Goal: Check status: Check status

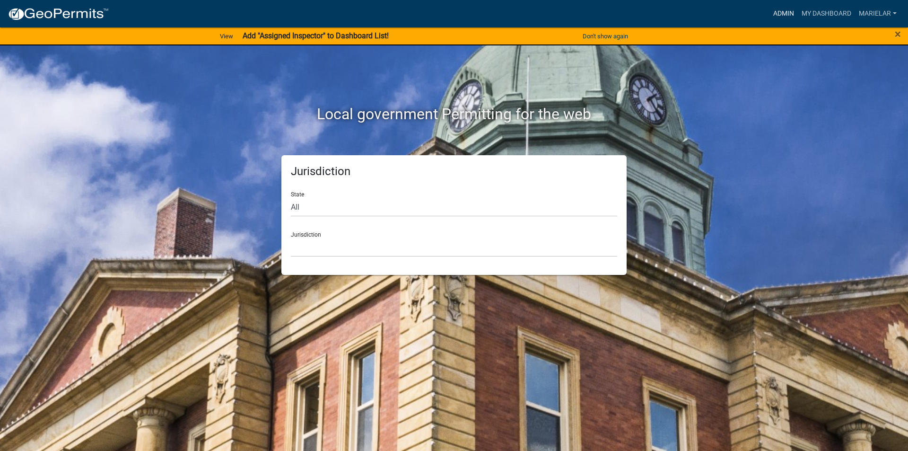
click at [781, 13] on link "Admin" at bounding box center [783, 14] width 28 height 18
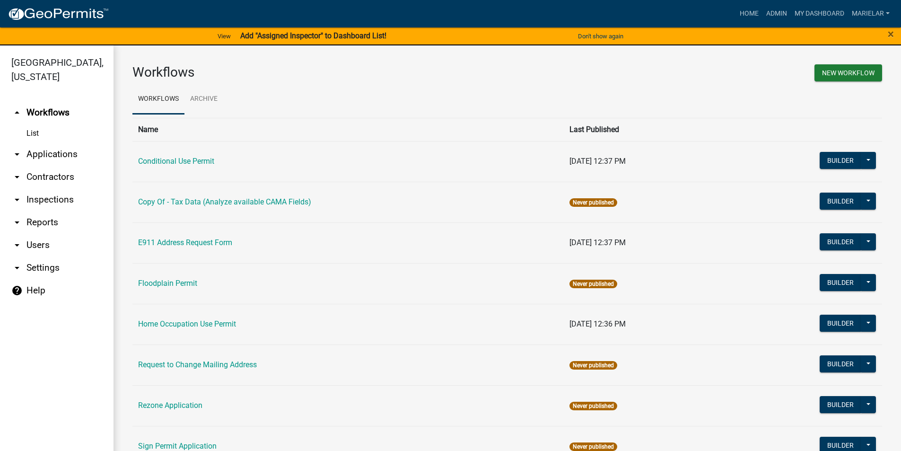
click at [17, 148] on icon "arrow_drop_down" at bounding box center [16, 153] width 11 height 11
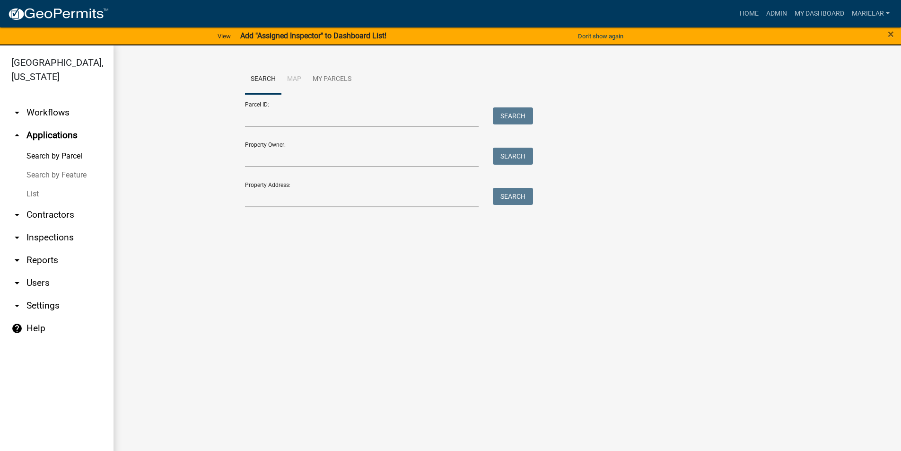
click at [28, 184] on link "List" at bounding box center [56, 193] width 113 height 19
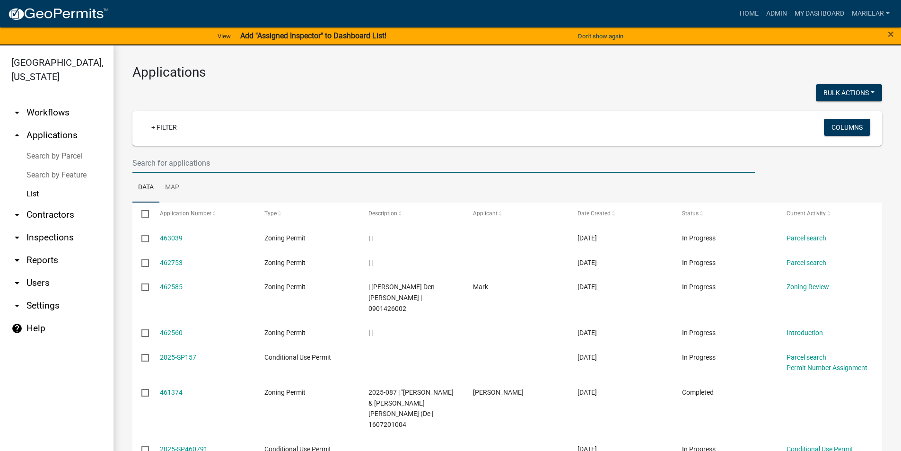
click at [183, 165] on input "text" at bounding box center [443, 162] width 622 height 19
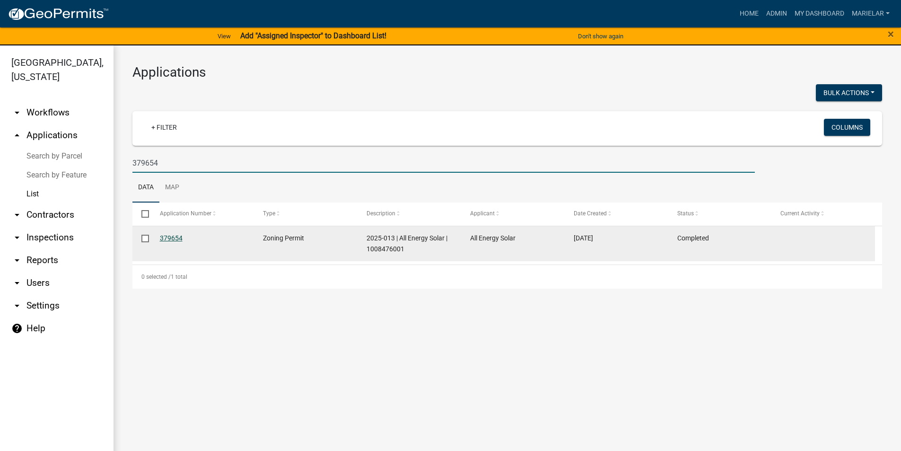
type input "379654"
click at [174, 238] on link "379654" at bounding box center [171, 238] width 23 height 8
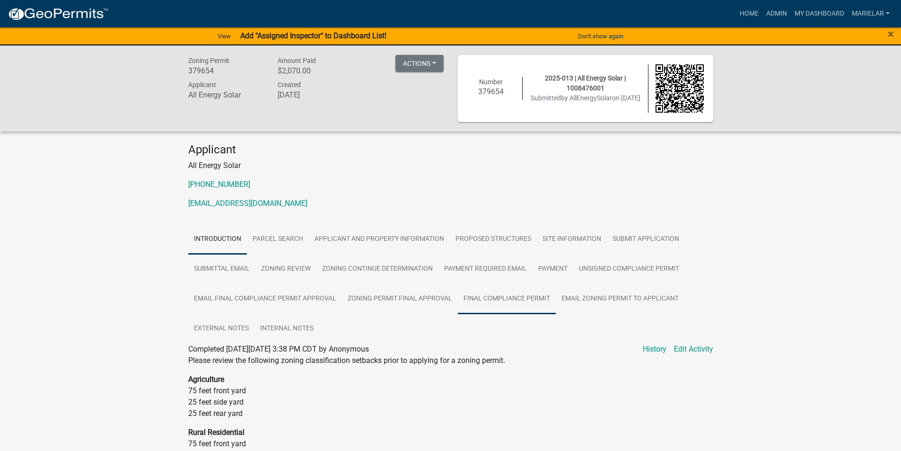
click at [493, 303] on link "Final Compliance Permit" at bounding box center [507, 299] width 98 height 30
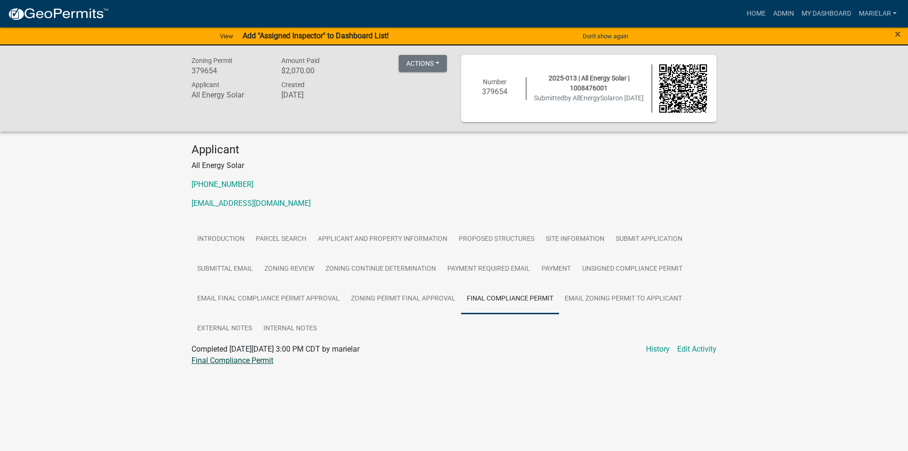
click at [235, 360] on link "Final Compliance Permit" at bounding box center [232, 360] width 82 height 9
